Goal: Task Accomplishment & Management: Manage account settings

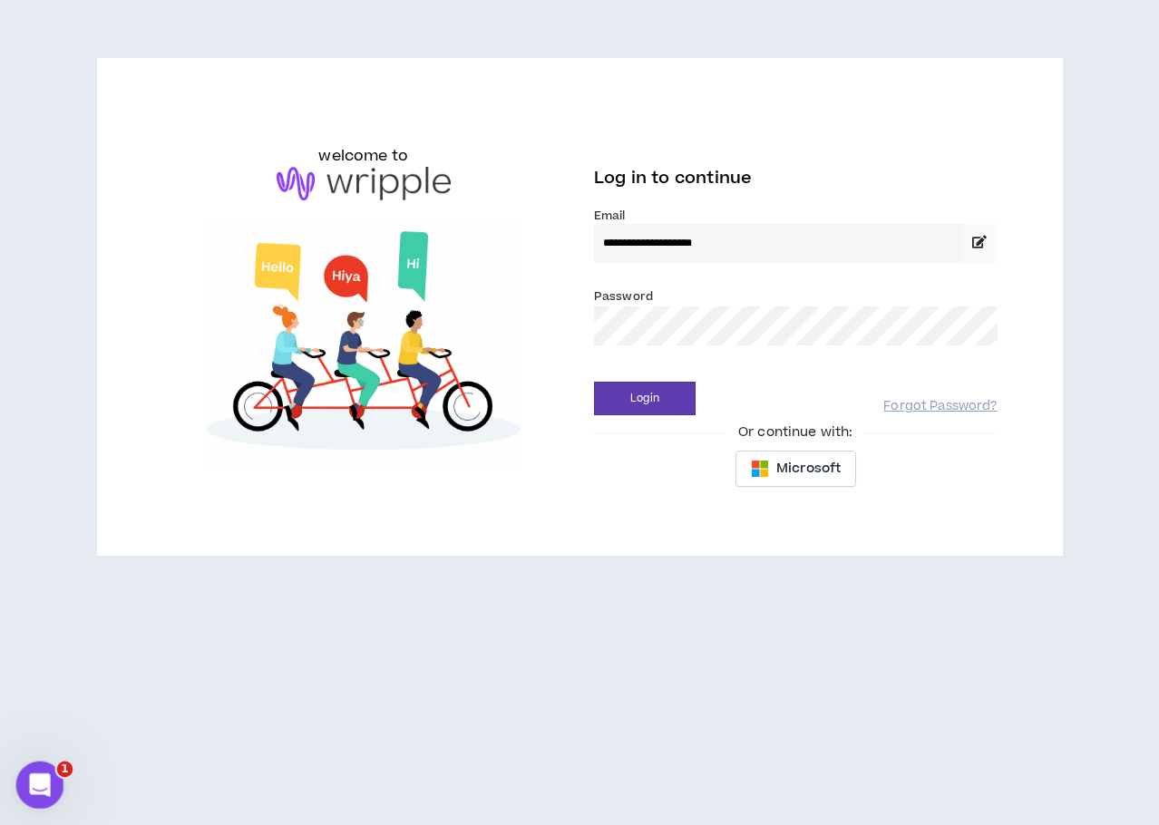
click at [40, 781] on icon "Open Intercom Messenger" at bounding box center [38, 783] width 30 height 30
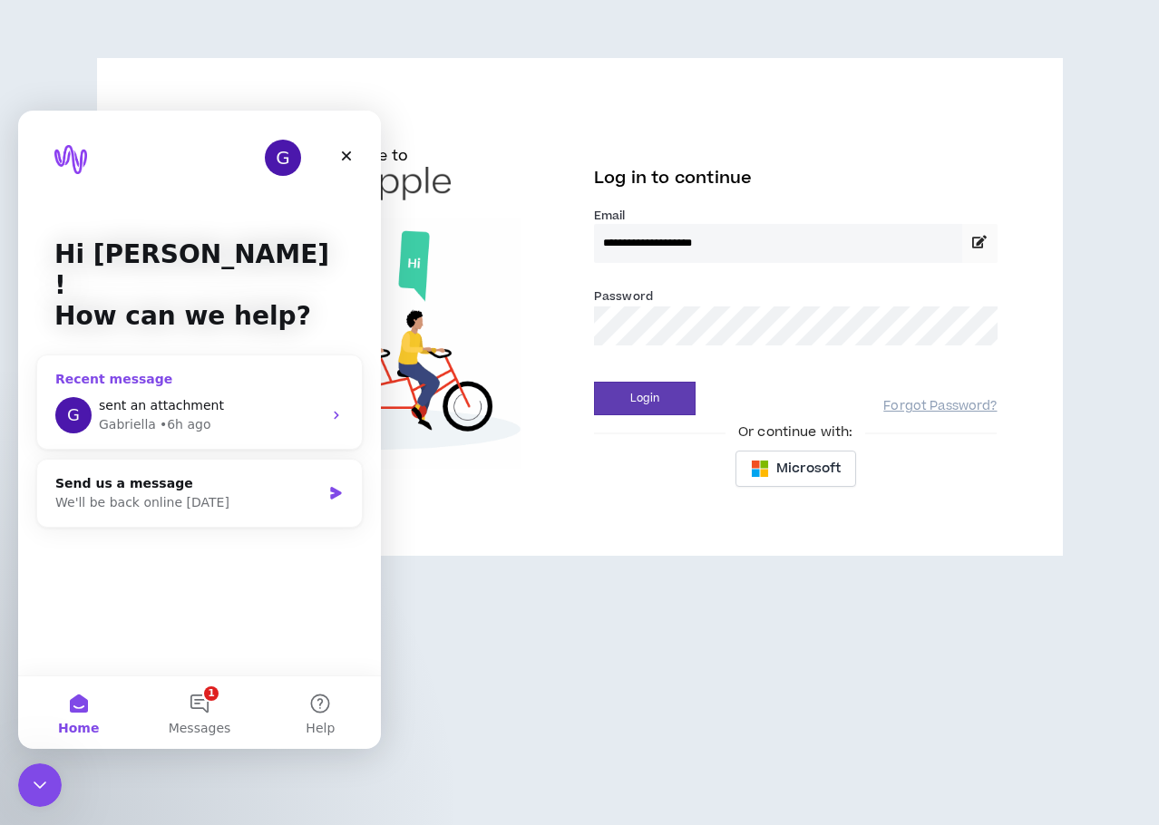
click at [334, 408] on icon "Intercom messenger" at bounding box center [336, 415] width 15 height 15
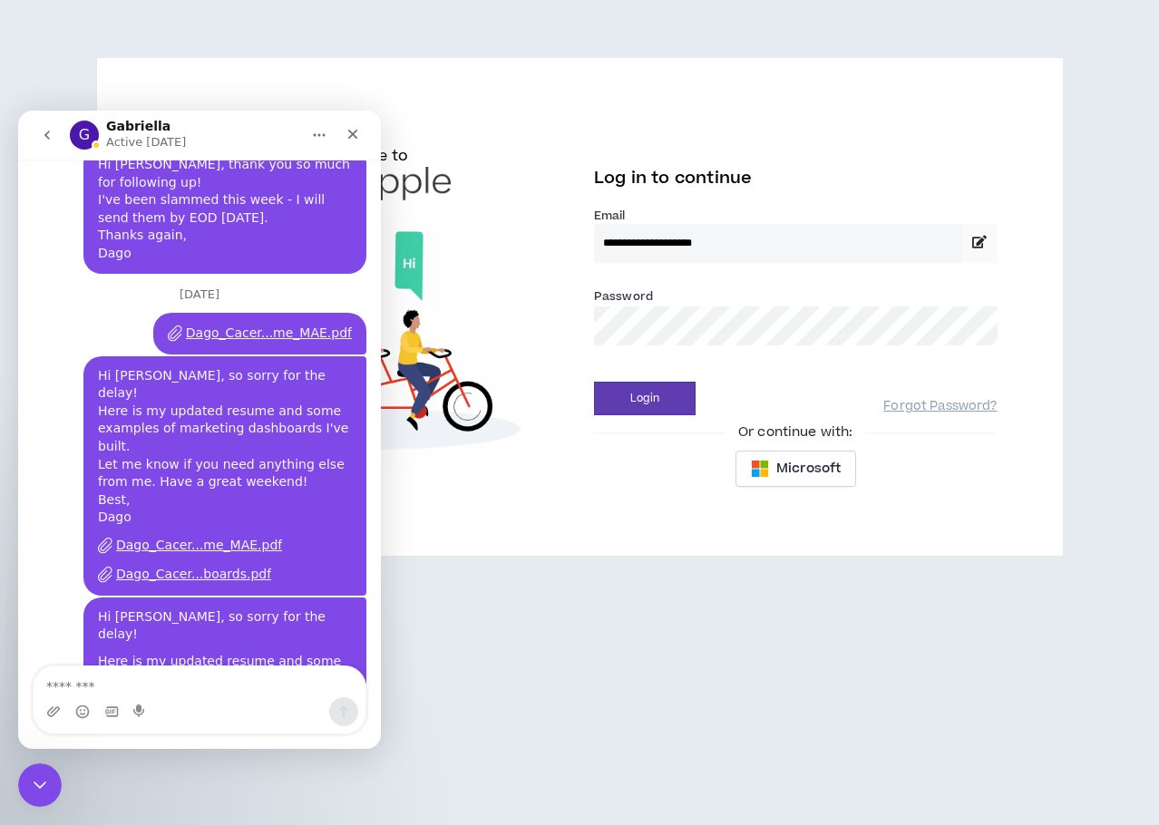
scroll to position [1076, 0]
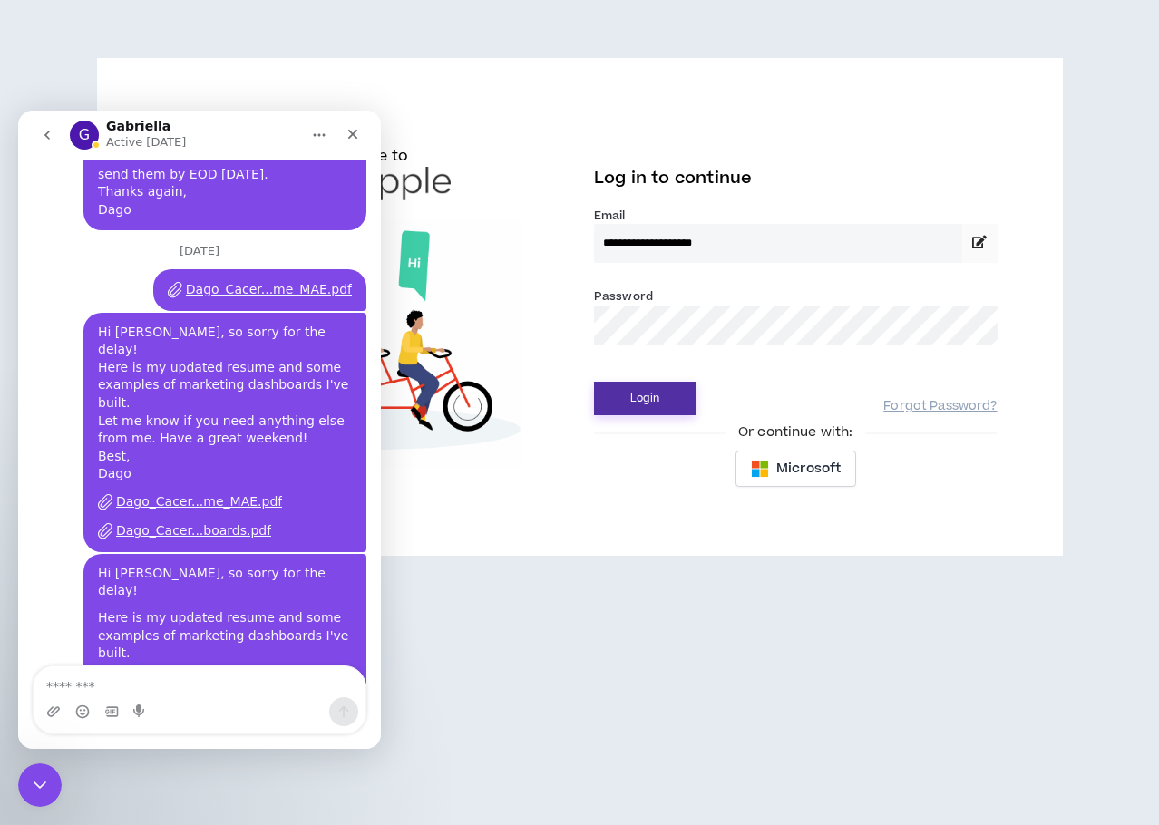
click at [618, 398] on button "Login" at bounding box center [645, 399] width 102 height 34
click at [634, 405] on button "Login" at bounding box center [645, 399] width 102 height 34
click at [352, 134] on icon "Close" at bounding box center [353, 135] width 10 height 10
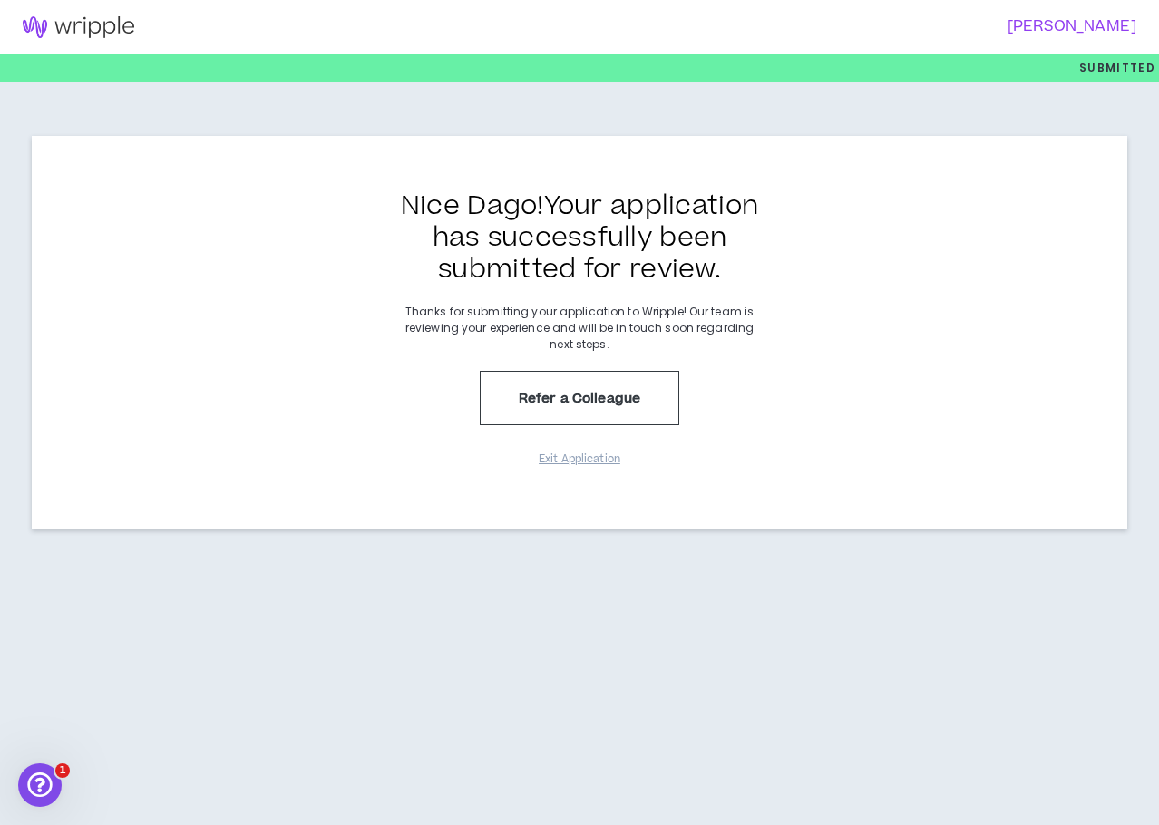
scroll to position [1076, 0]
click at [566, 454] on button "Exit Application" at bounding box center [579, 459] width 91 height 32
